Goal: Find specific page/section

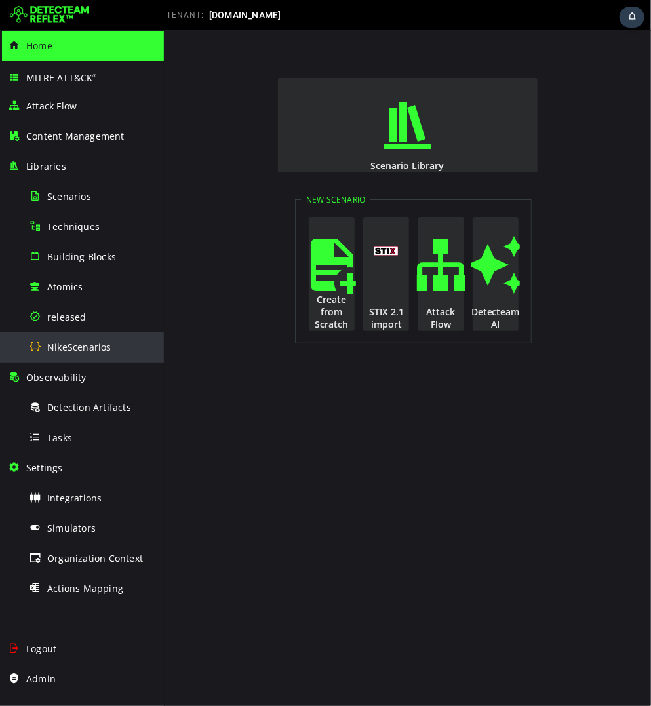
click at [73, 355] on div "NikeScenarios" at bounding box center [92, 346] width 127 height 29
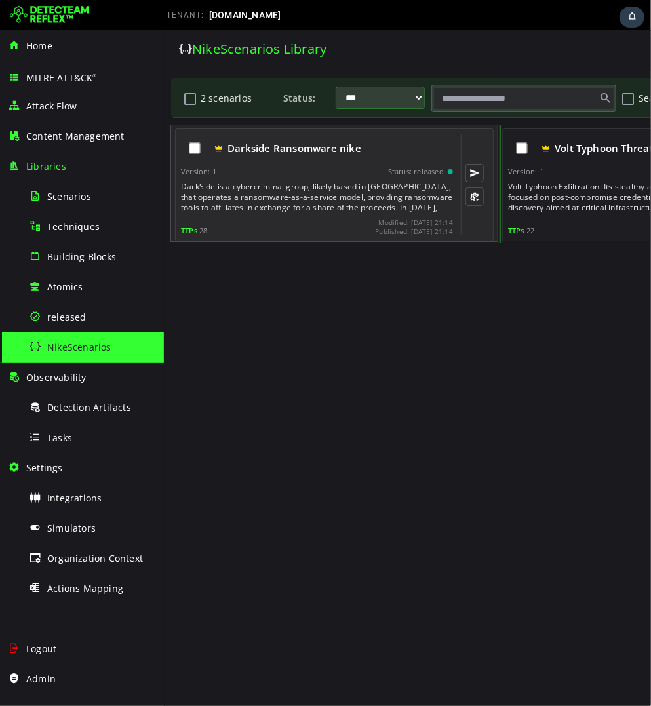
click at [295, 223] on div "TTPs 28 Modified: [DATE] 21:14 Published: [DATE] 21:14" at bounding box center [316, 226] width 272 height 17
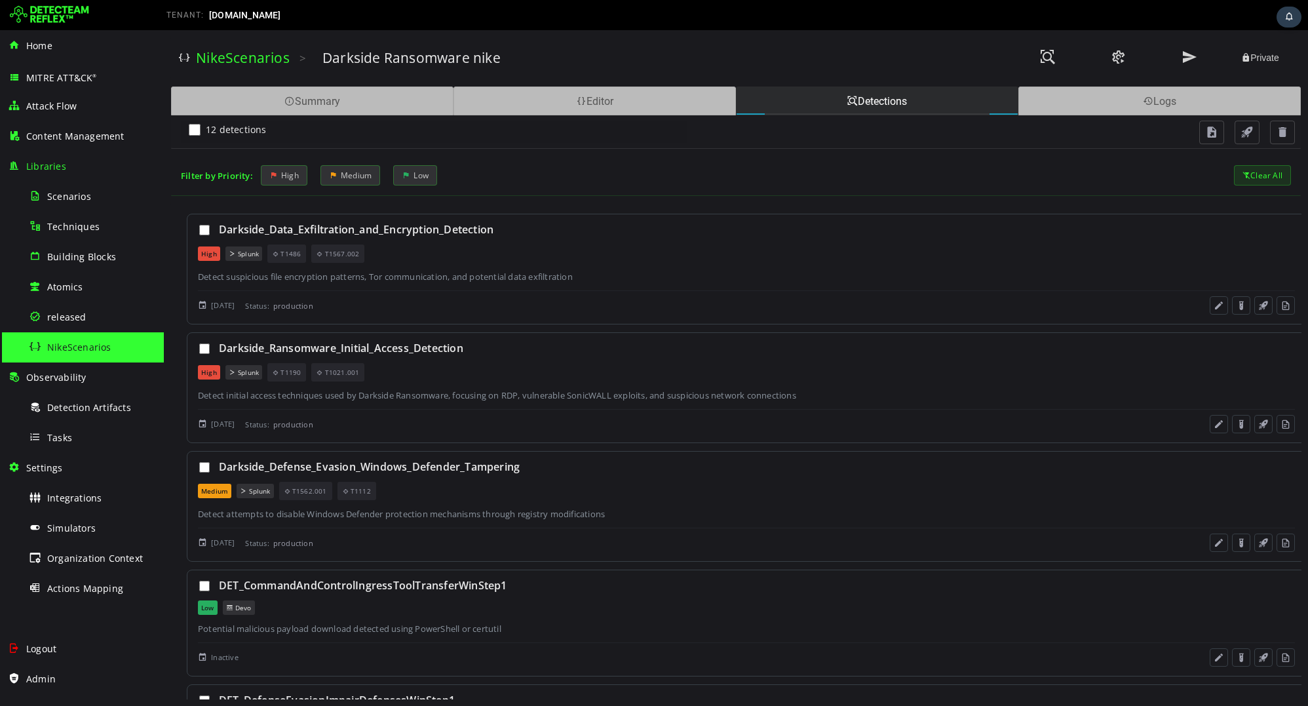
click at [86, 345] on span "NikeScenarios" at bounding box center [79, 347] width 64 height 12
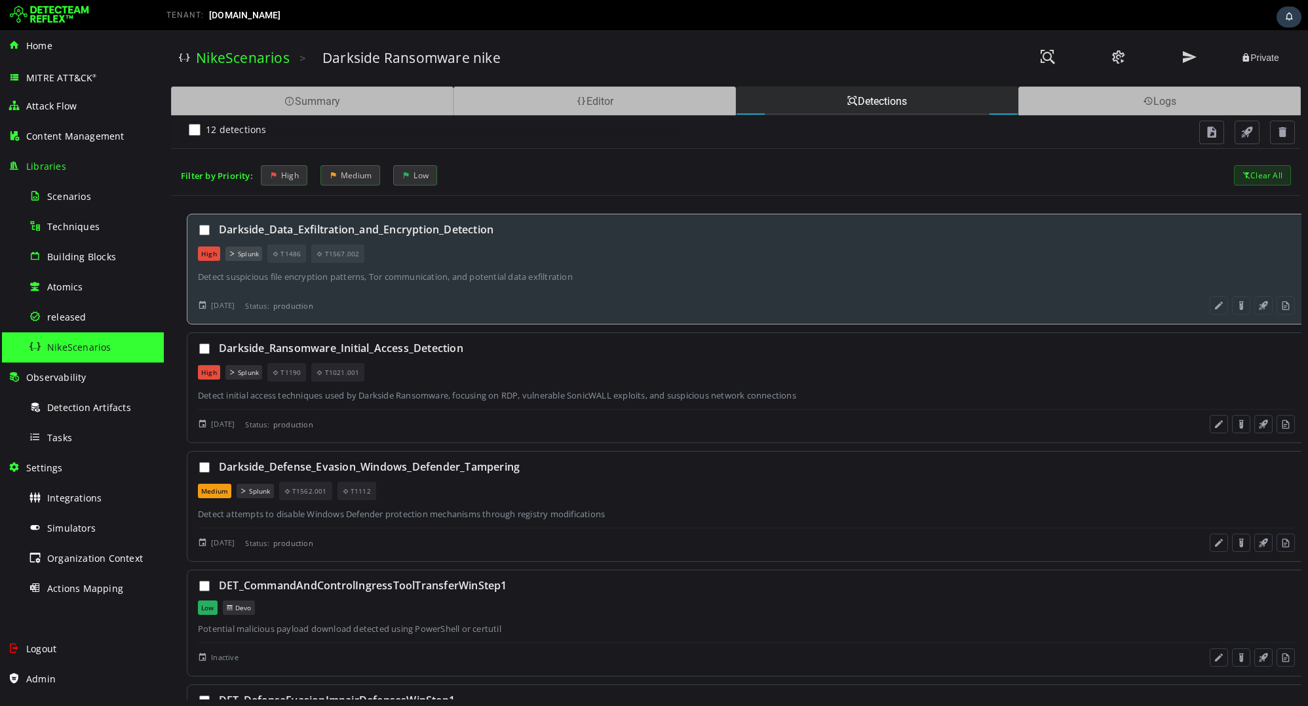
click at [487, 255] on div "High Splunk T1486 T1567.002" at bounding box center [746, 253] width 1097 height 18
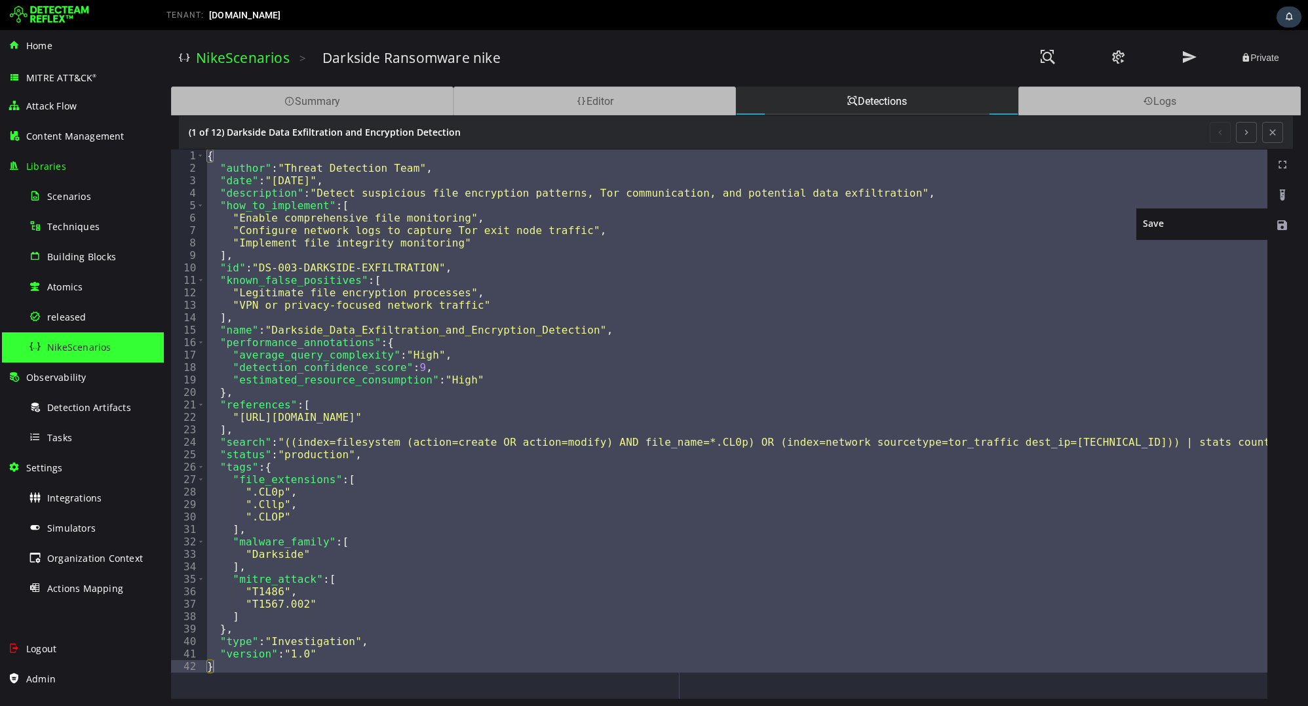
click at [650, 233] on div at bounding box center [1284, 225] width 33 height 30
